Goal: Task Accomplishment & Management: Use online tool/utility

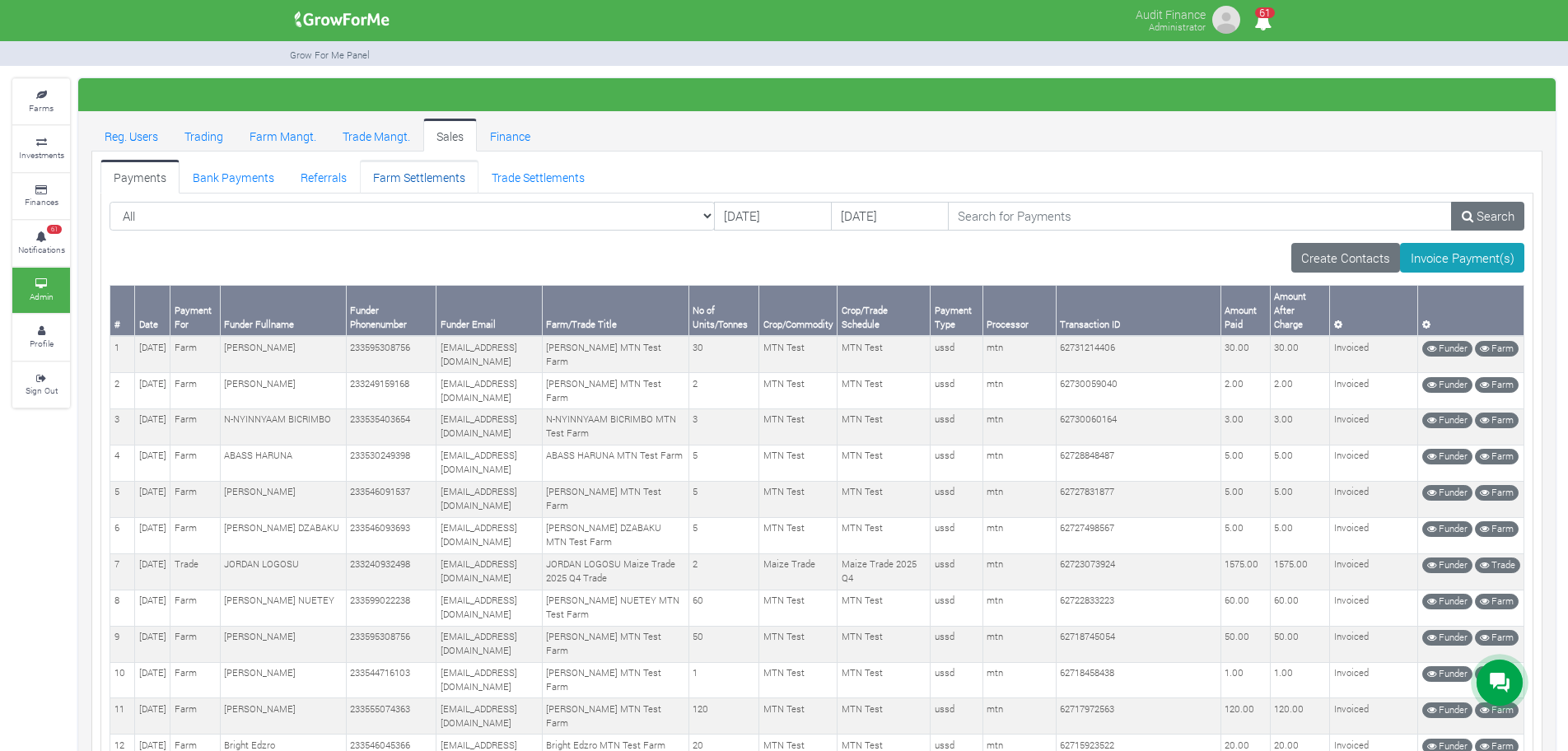
click at [432, 183] on link "Farm Settlements" at bounding box center [419, 176] width 118 height 33
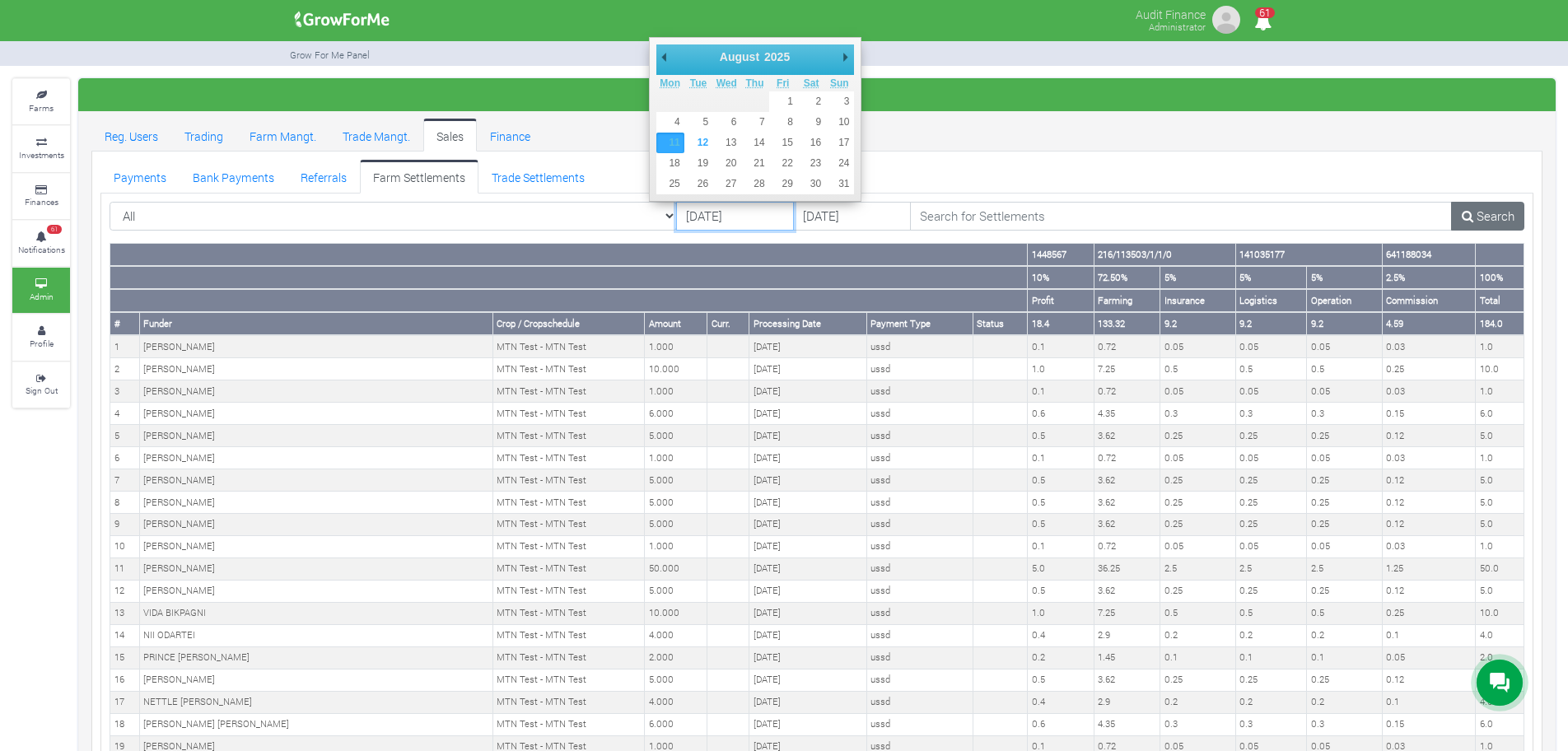
click at [676, 209] on input "[DATE]" at bounding box center [735, 216] width 117 height 29
type input "[DATE]"
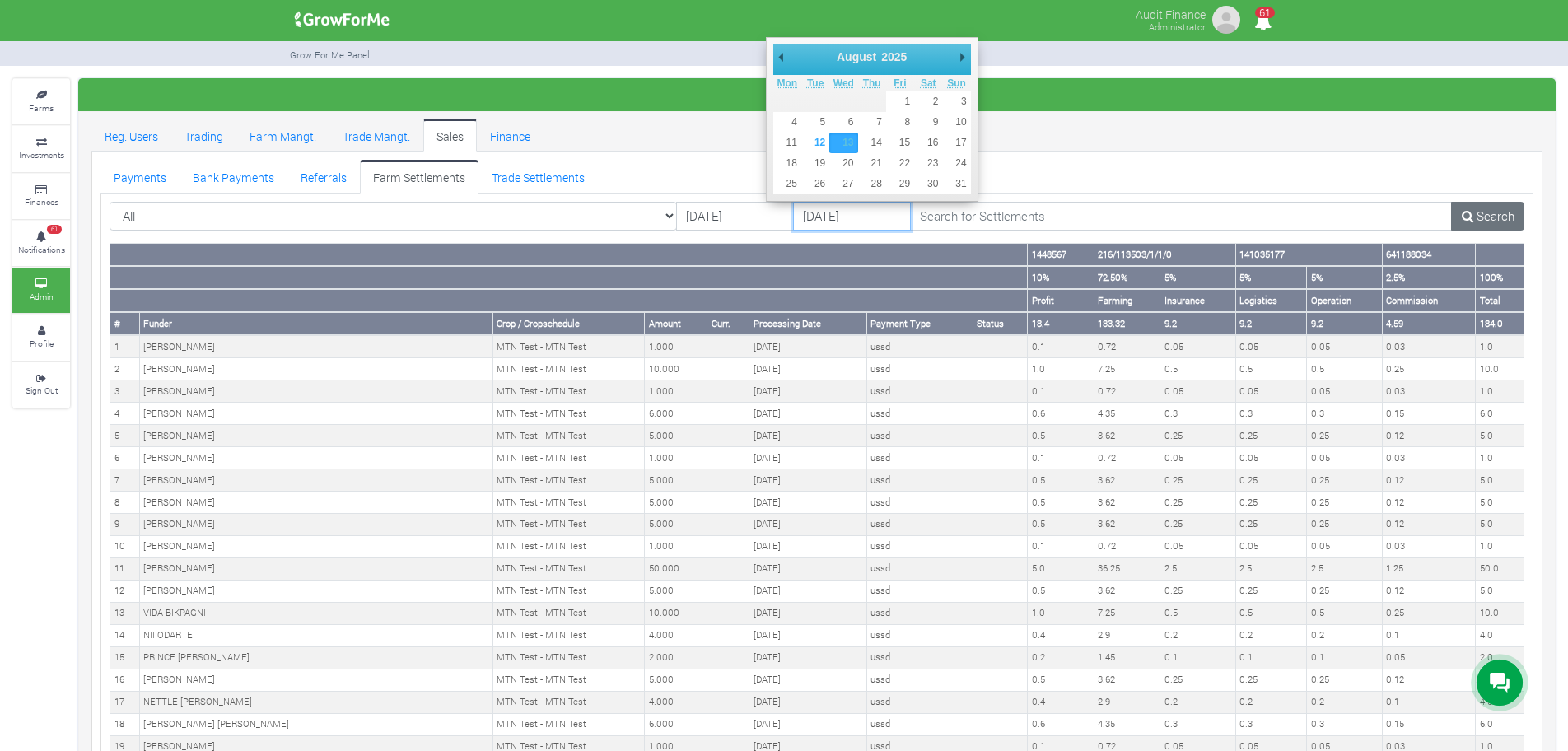
click at [793, 217] on input "13/08/2025" at bounding box center [852, 216] width 117 height 29
type input "[DATE]"
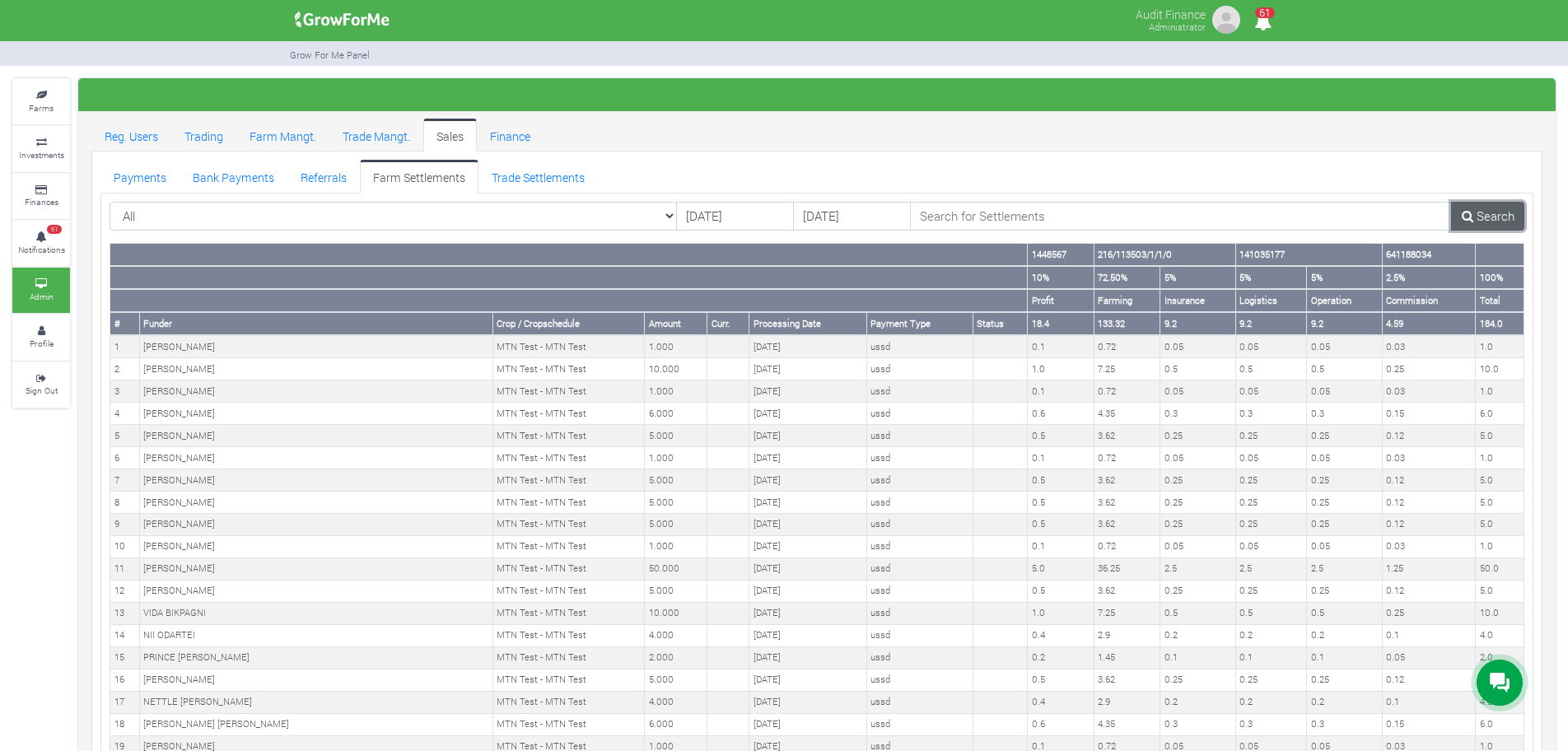
click at [1480, 214] on link "Search" at bounding box center [1488, 216] width 73 height 29
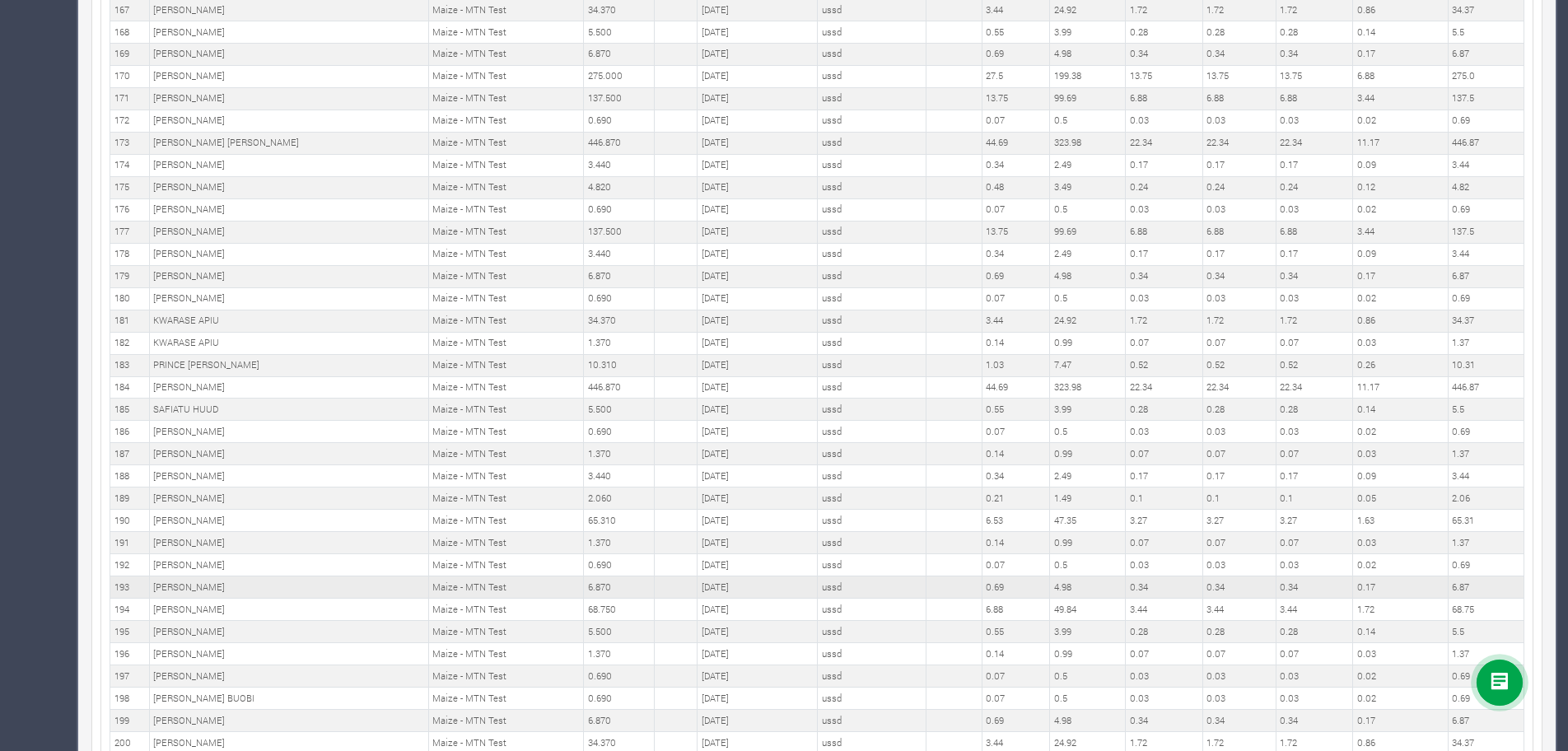
scroll to position [4115, 0]
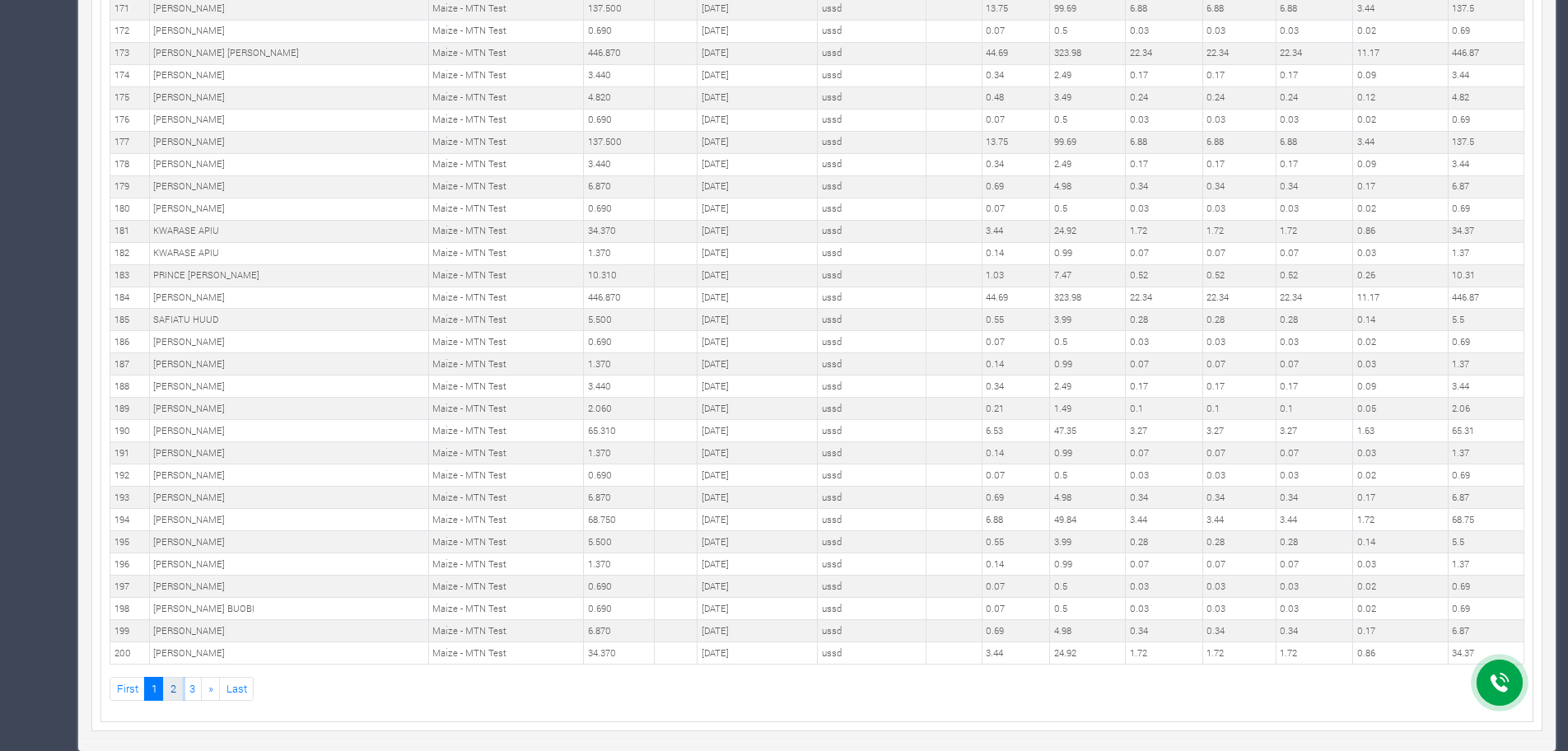
click at [175, 685] on link "2" at bounding box center [172, 688] width 20 height 24
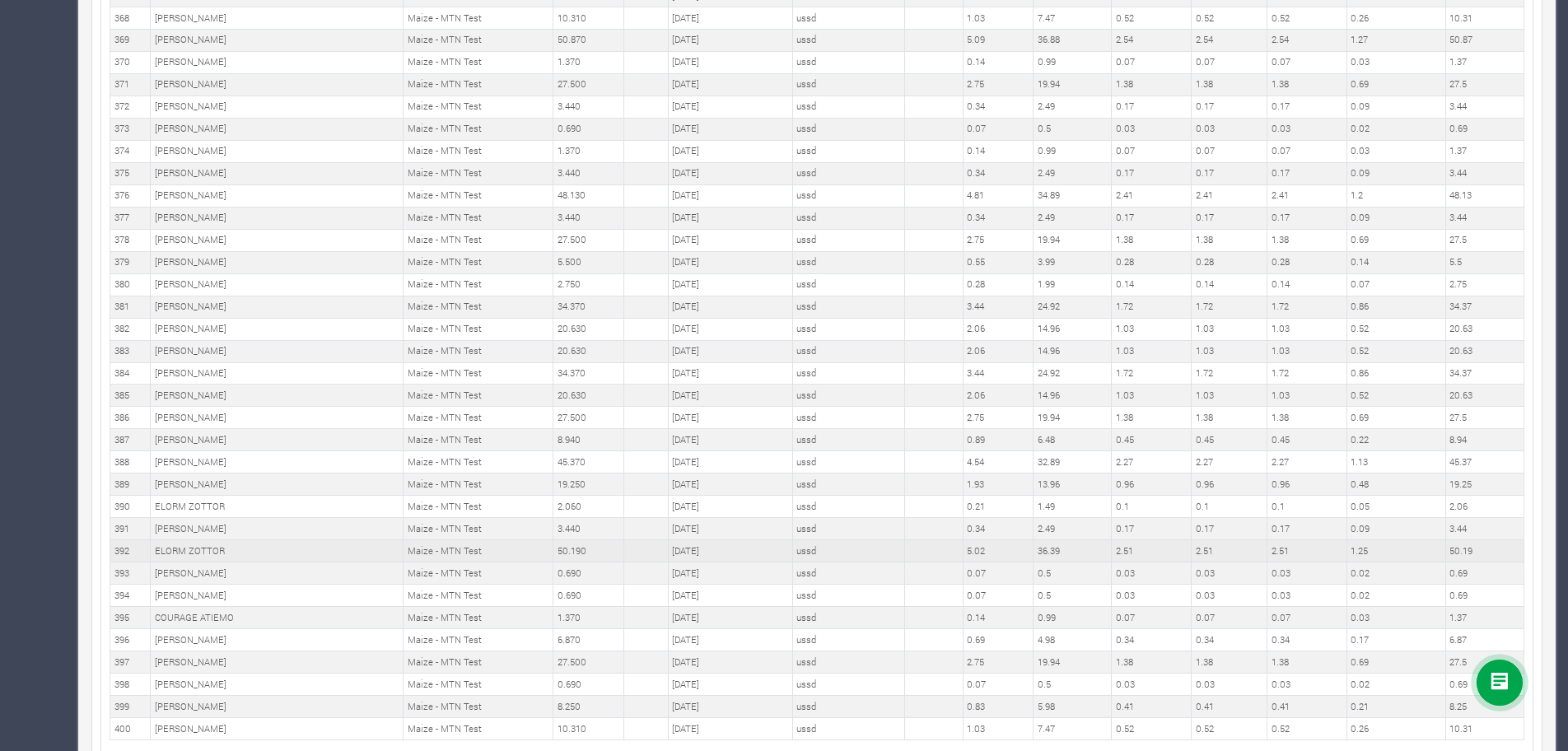
scroll to position [4115, 0]
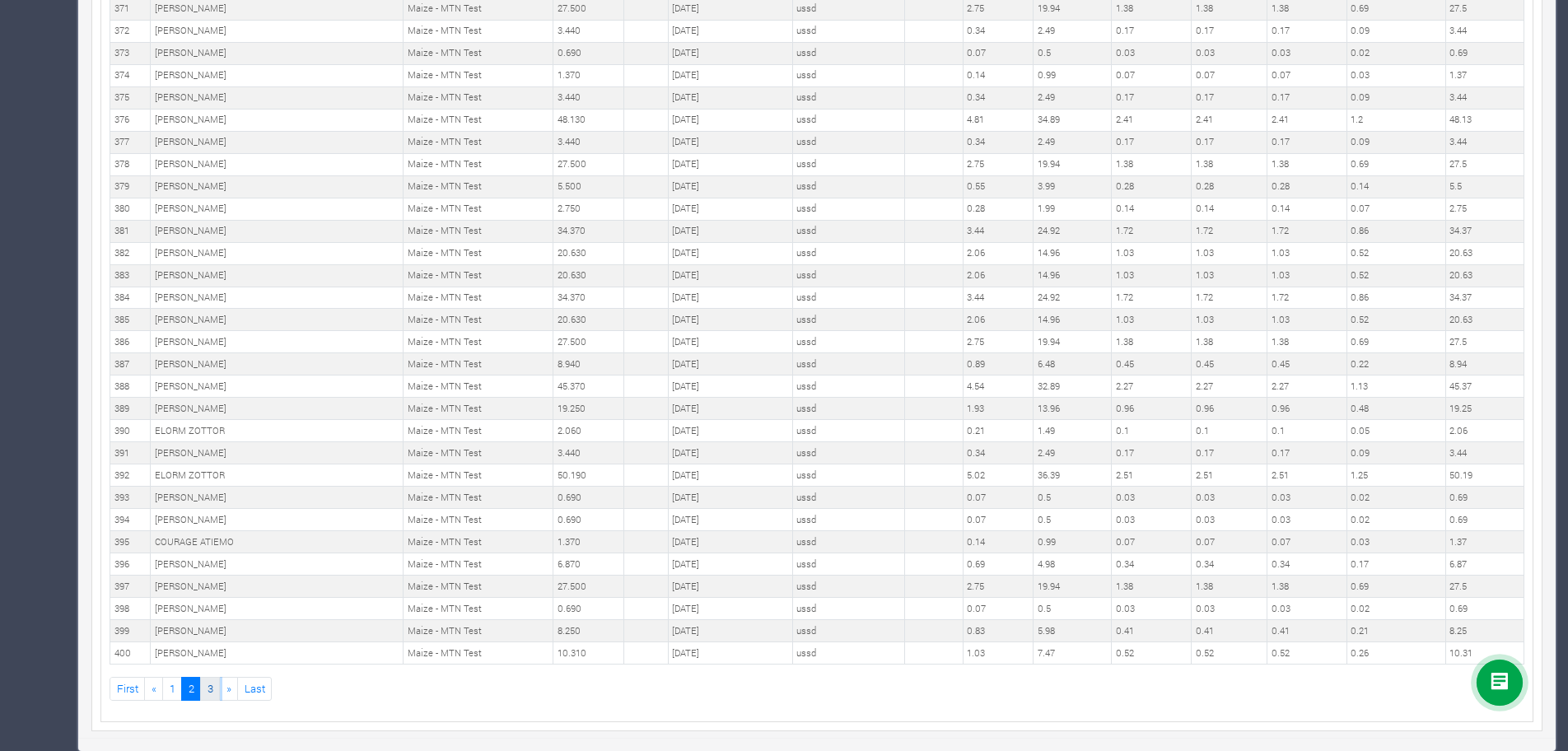
click at [219, 690] on link "3" at bounding box center [209, 688] width 20 height 24
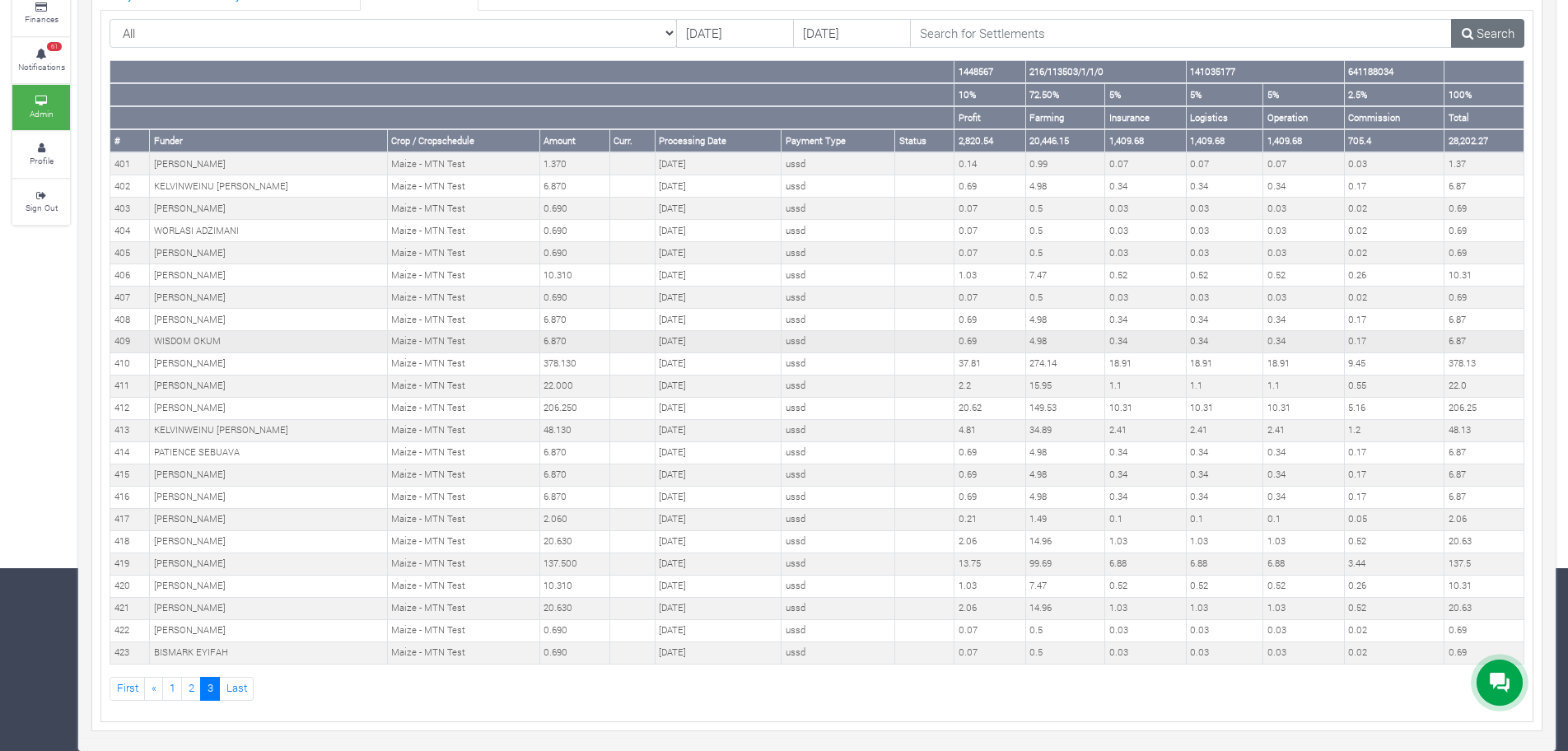
scroll to position [182, 0]
